Goal: Entertainment & Leisure: Consume media (video, audio)

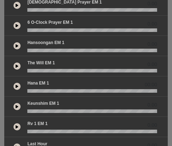
scroll to position [224, 0]
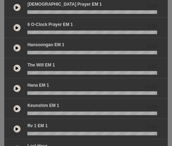
click at [16, 88] on icon at bounding box center [17, 89] width 3 height 4
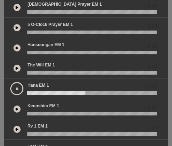
click at [17, 90] on icon at bounding box center [17, 89] width 2 height 4
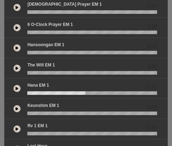
drag, startPoint x: 83, startPoint y: 93, endPoint x: 53, endPoint y: 94, distance: 30.2
click at [47, 95] on div "01:33" at bounding box center [86, 88] width 164 height 20
click at [28, 92] on wave at bounding box center [92, 93] width 130 height 4
drag, startPoint x: 28, startPoint y: 94, endPoint x: 23, endPoint y: 94, distance: 4.3
click at [23, 94] on div at bounding box center [92, 93] width 138 height 4
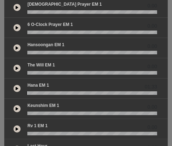
click at [18, 89] on button at bounding box center [16, 88] width 7 height 7
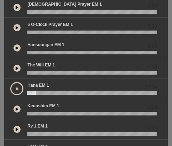
drag, startPoint x: 34, startPoint y: 93, endPoint x: 29, endPoint y: 94, distance: 4.7
click at [29, 94] on wave at bounding box center [92, 93] width 130 height 4
click at [17, 90] on button at bounding box center [16, 88] width 13 height 13
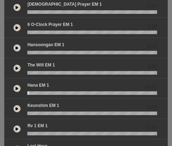
drag, startPoint x: 27, startPoint y: 93, endPoint x: 22, endPoint y: 94, distance: 5.0
click at [22, 94] on div "00:03" at bounding box center [86, 88] width 151 height 13
click at [28, 92] on wave at bounding box center [92, 93] width 130 height 4
click at [18, 89] on icon at bounding box center [17, 89] width 3 height 4
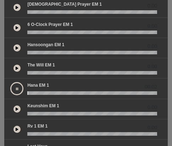
click at [18, 89] on icon at bounding box center [17, 89] width 2 height 4
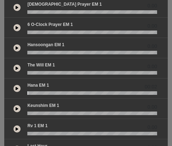
click at [19, 88] on button at bounding box center [16, 88] width 7 height 7
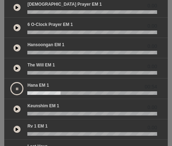
click at [18, 90] on button at bounding box center [16, 88] width 13 height 13
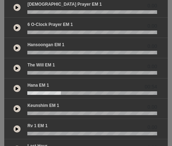
drag, startPoint x: 40, startPoint y: 94, endPoint x: 35, endPoint y: 93, distance: 5.0
click at [28, 94] on wave at bounding box center [92, 93] width 130 height 4
drag, startPoint x: 27, startPoint y: 94, endPoint x: 19, endPoint y: 94, distance: 8.2
click at [20, 94] on div "00:54" at bounding box center [86, 88] width 151 height 13
click at [17, 87] on icon at bounding box center [17, 89] width 3 height 4
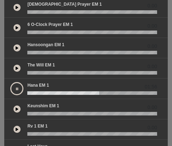
click at [19, 93] on button at bounding box center [16, 88] width 13 height 13
